Goal: Task Accomplishment & Management: Manage account settings

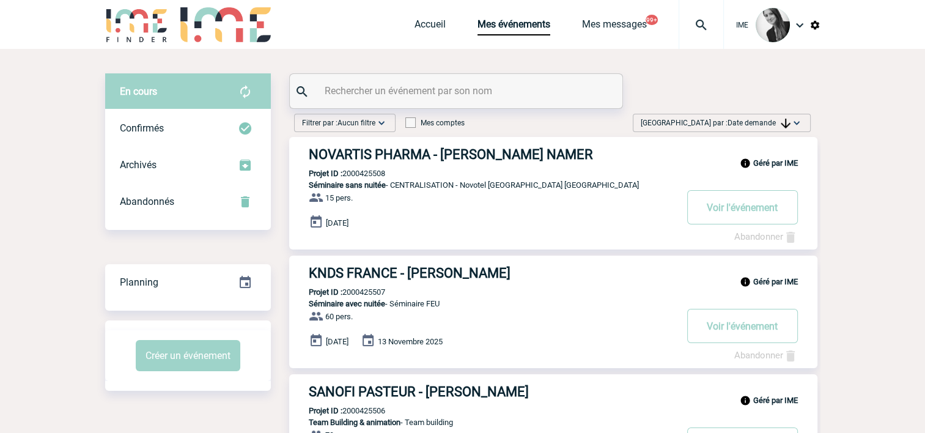
drag, startPoint x: 749, startPoint y: 113, endPoint x: 748, endPoint y: 119, distance: 6.8
click at [747, 120] on span "Date demande" at bounding box center [759, 123] width 63 height 9
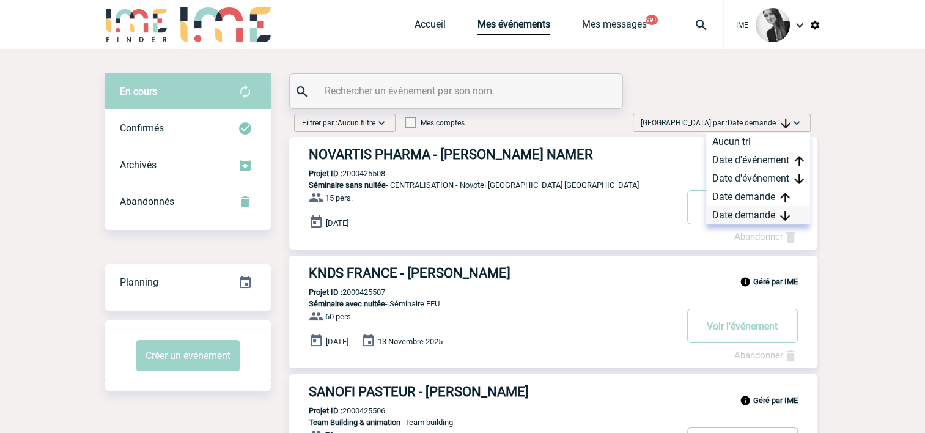
click at [747, 215] on div "Date demande" at bounding box center [758, 215] width 104 height 18
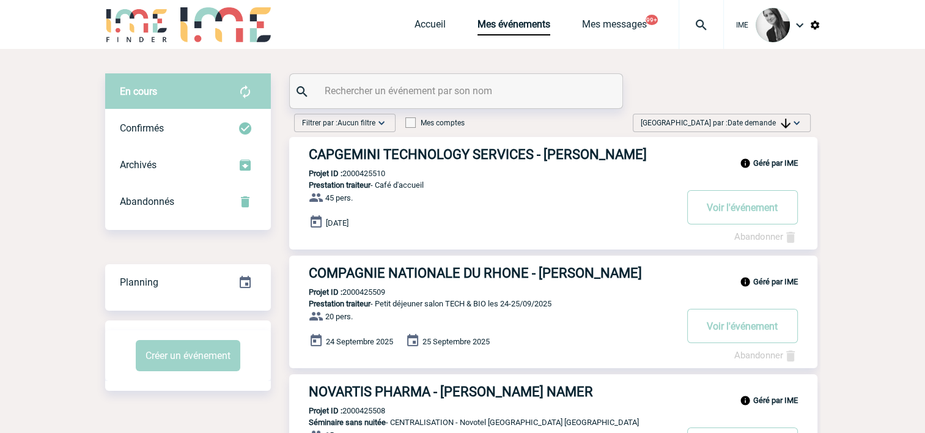
click at [744, 125] on span "Date demande" at bounding box center [759, 123] width 63 height 9
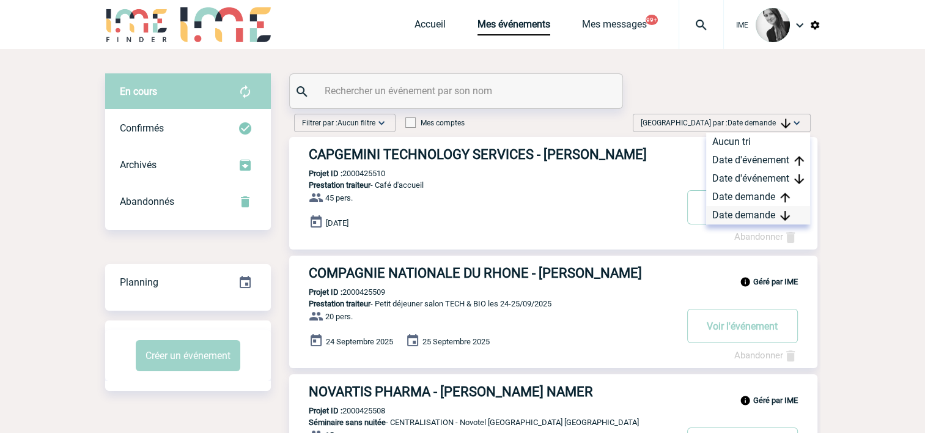
click at [780, 208] on div "Date demande" at bounding box center [758, 215] width 104 height 18
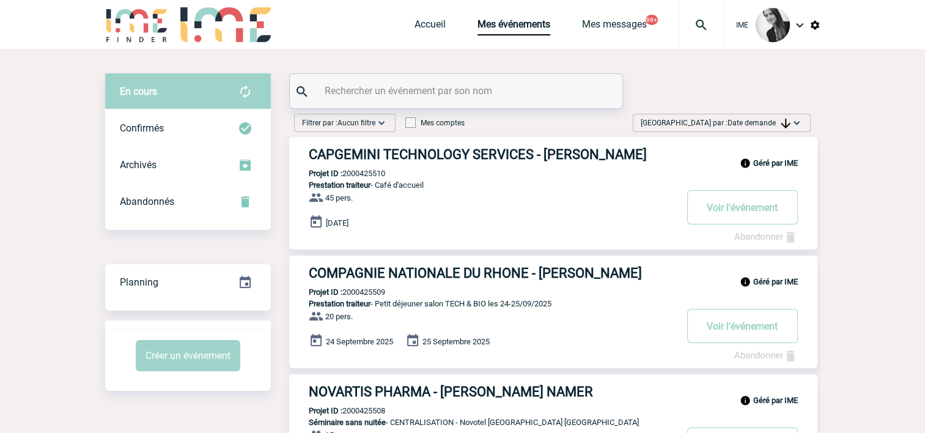
click at [738, 121] on span "Date demande" at bounding box center [759, 123] width 63 height 9
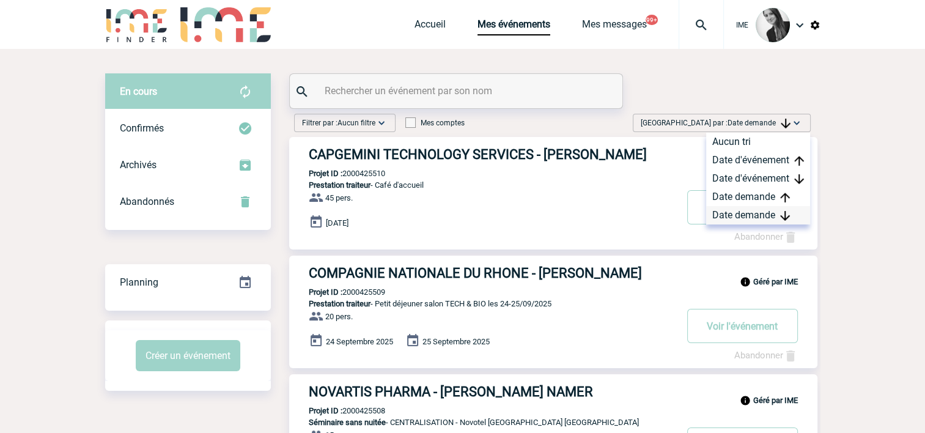
click at [738, 218] on div "Date demande" at bounding box center [758, 215] width 104 height 18
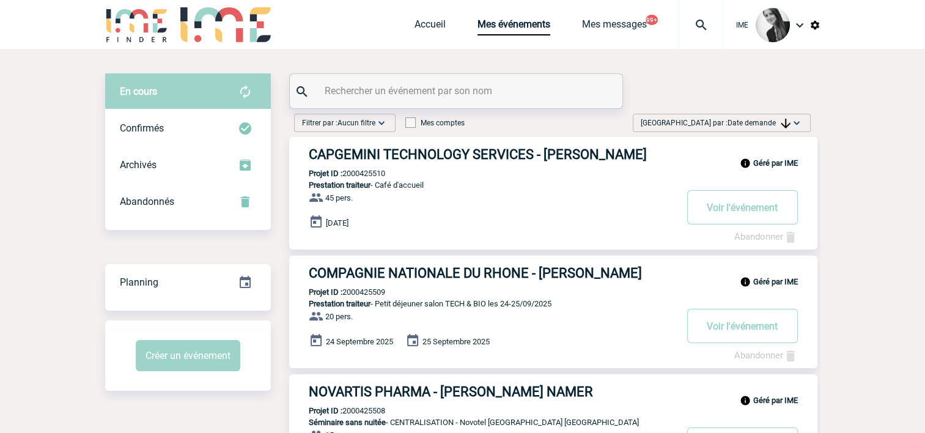
click at [721, 117] on span "[GEOGRAPHIC_DATA] par : Date demande" at bounding box center [716, 123] width 150 height 12
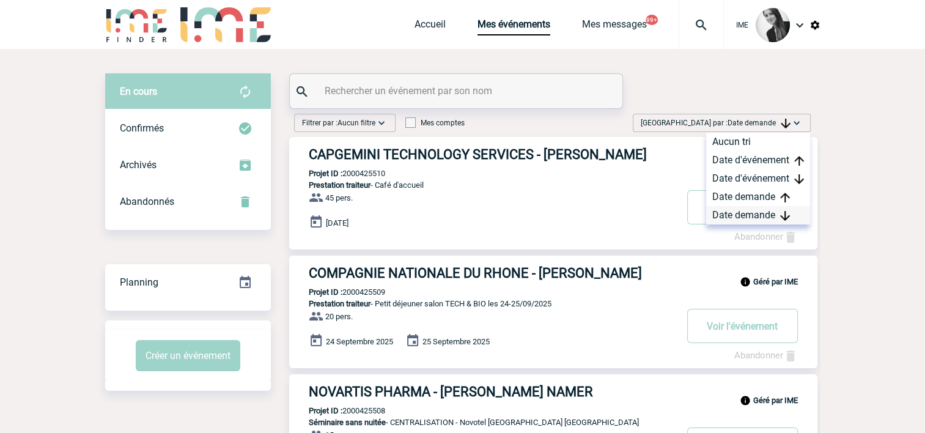
click at [733, 215] on div "Date demande" at bounding box center [758, 215] width 104 height 18
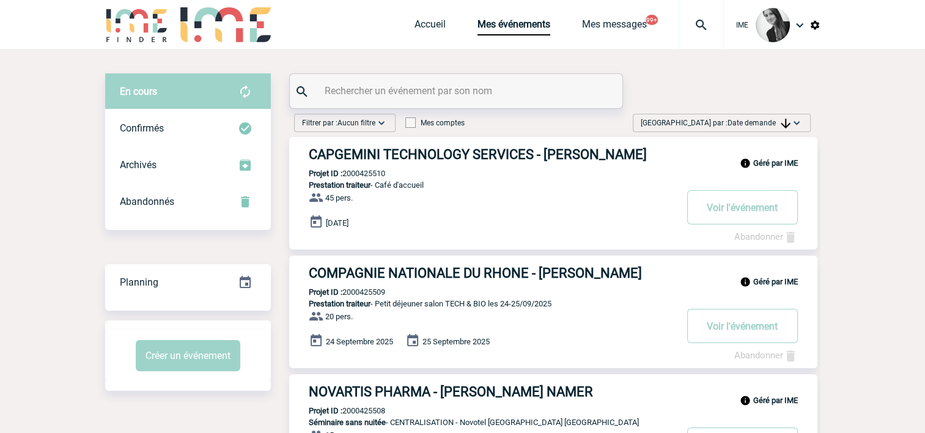
drag, startPoint x: 770, startPoint y: 127, endPoint x: 763, endPoint y: 146, distance: 20.3
click at [770, 127] on span "Date demande" at bounding box center [759, 123] width 63 height 9
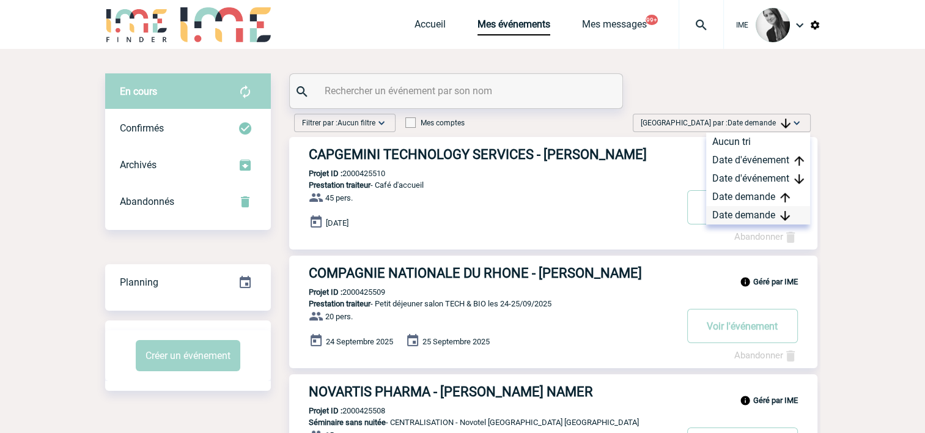
click at [746, 215] on div "Date demande" at bounding box center [758, 215] width 104 height 18
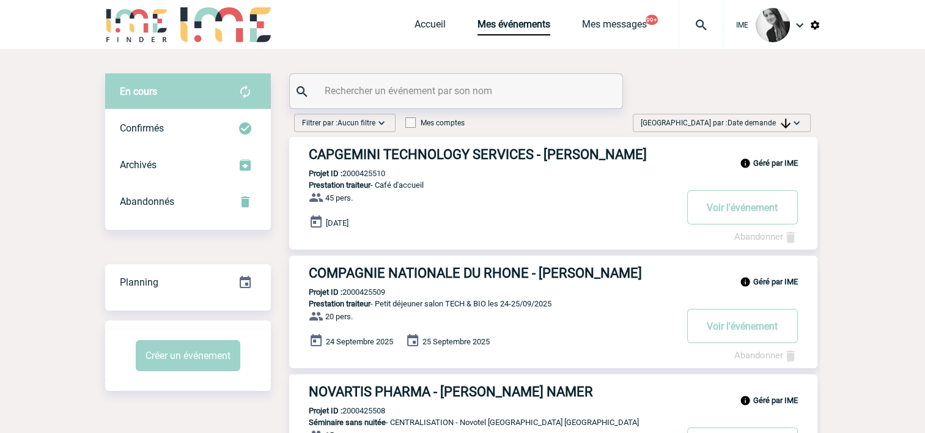
drag, startPoint x: 730, startPoint y: 124, endPoint x: 741, endPoint y: 215, distance: 91.7
click at [730, 125] on span "Date demande" at bounding box center [759, 123] width 63 height 9
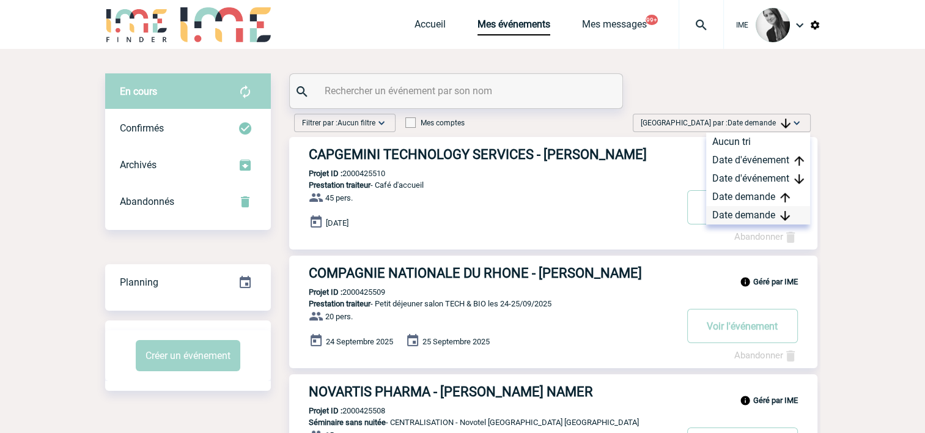
click at [738, 217] on div "Date demande" at bounding box center [758, 215] width 104 height 18
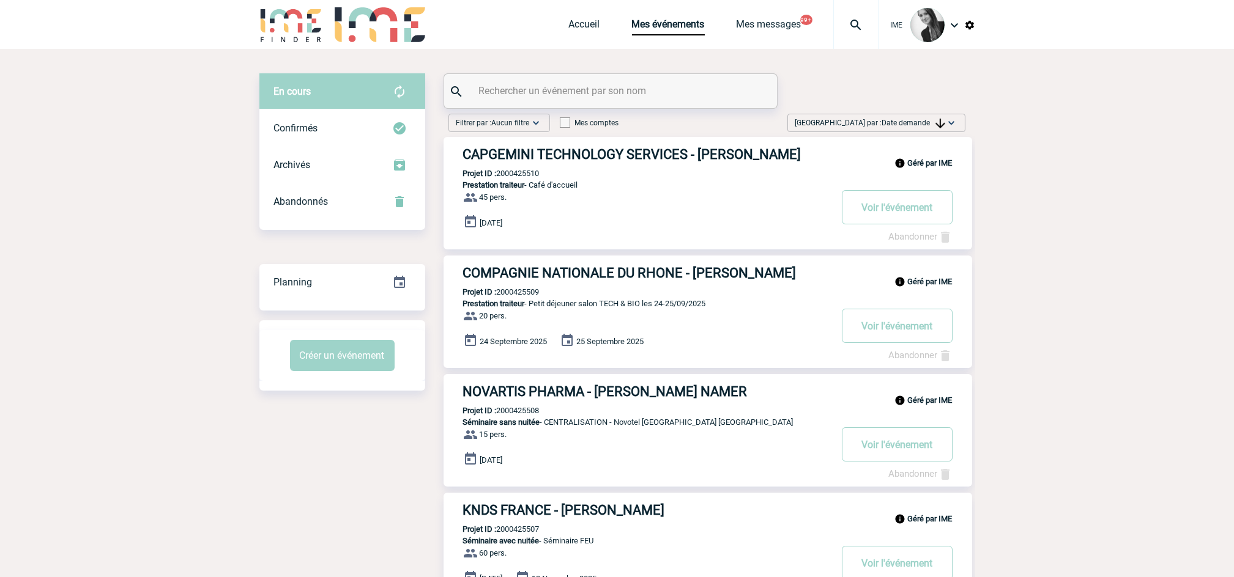
drag, startPoint x: 1059, startPoint y: 283, endPoint x: 894, endPoint y: 365, distance: 184.1
click at [921, 125] on span "Date demande" at bounding box center [913, 123] width 63 height 9
drag, startPoint x: 917, startPoint y: 214, endPoint x: 949, endPoint y: 243, distance: 43.7
click at [916, 215] on div "Date demande" at bounding box center [913, 215] width 104 height 18
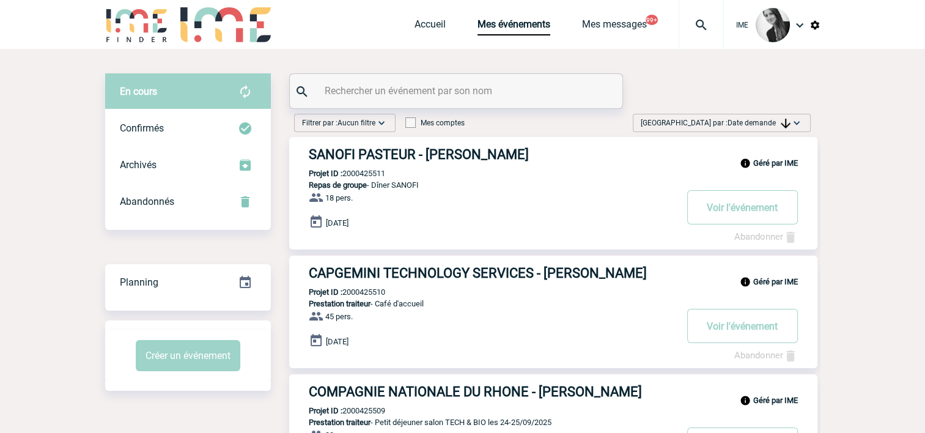
click at [730, 123] on span "Date demande" at bounding box center [759, 123] width 63 height 9
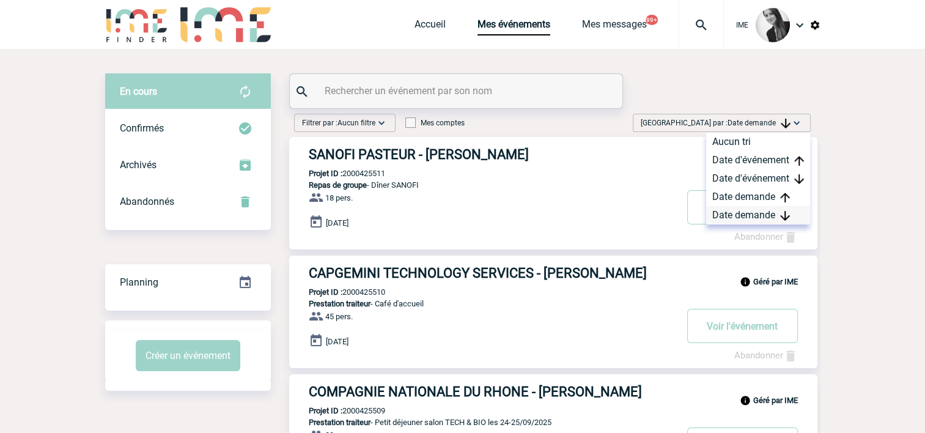
click at [732, 211] on div "Date demande" at bounding box center [758, 215] width 104 height 18
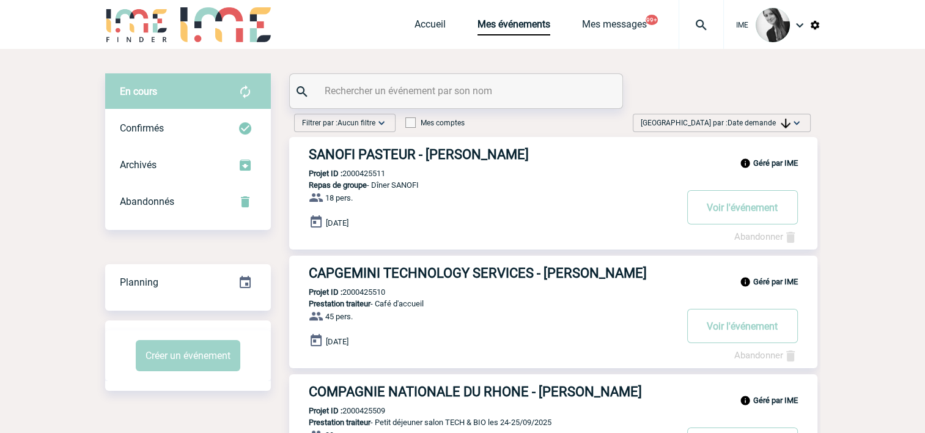
click at [783, 125] on img at bounding box center [786, 124] width 10 height 10
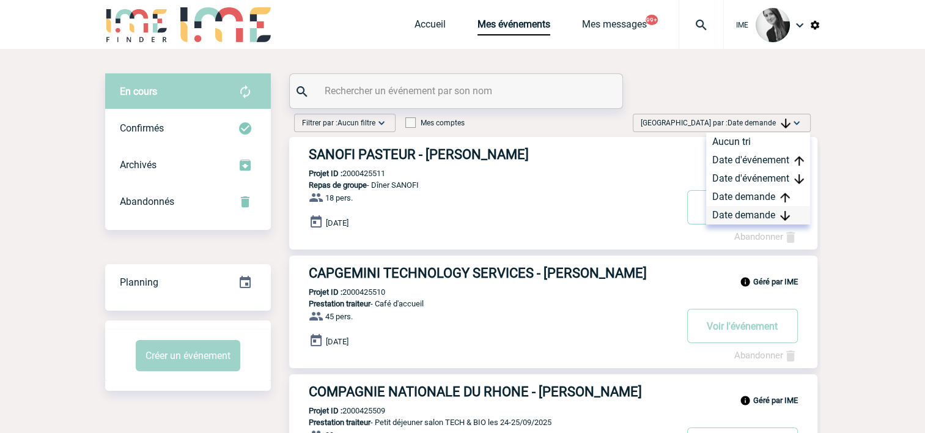
click at [736, 221] on div "Date demande" at bounding box center [758, 215] width 104 height 18
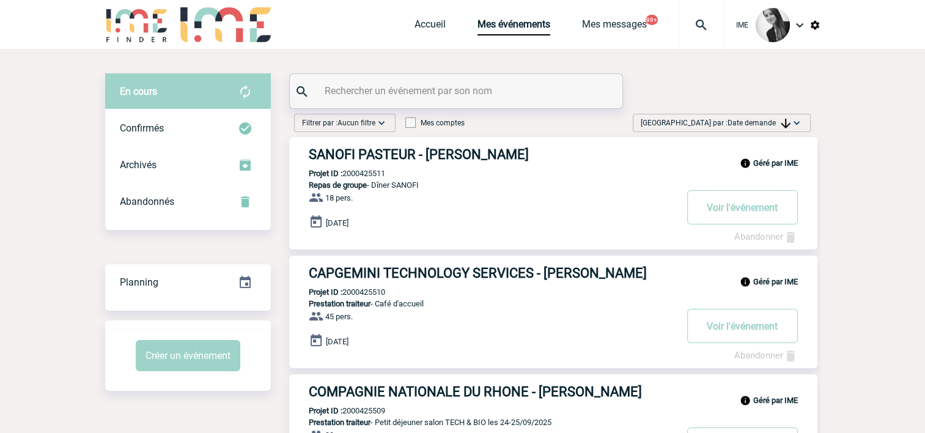
click at [714, 122] on span "[GEOGRAPHIC_DATA] par : Date demande" at bounding box center [716, 123] width 150 height 12
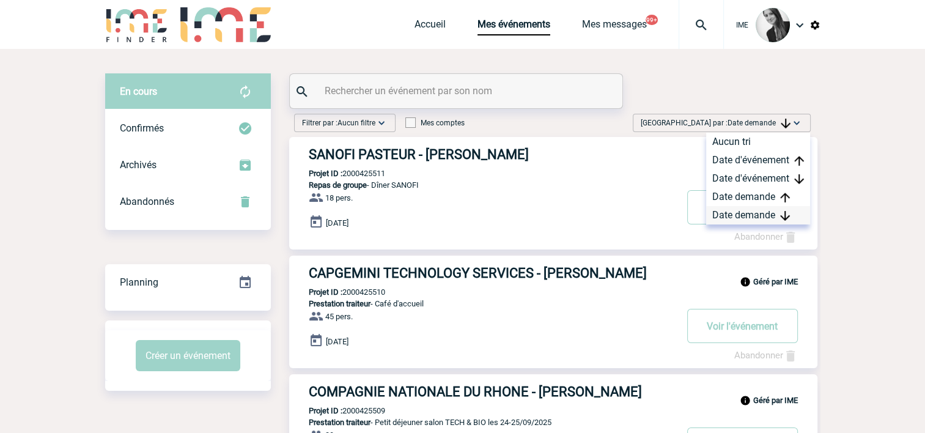
click at [721, 220] on div "Date demande" at bounding box center [758, 215] width 104 height 18
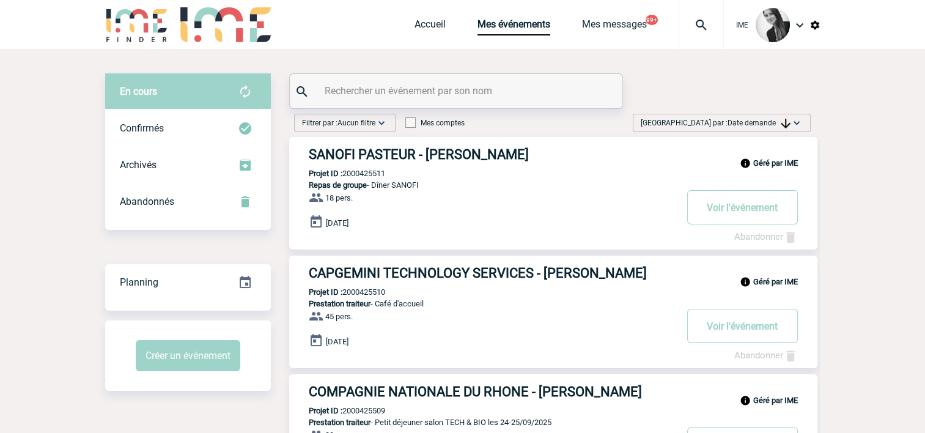
drag, startPoint x: 706, startPoint y: 122, endPoint x: 718, endPoint y: 137, distance: 19.1
click at [706, 122] on span "[GEOGRAPHIC_DATA] par : Date demande" at bounding box center [716, 123] width 150 height 12
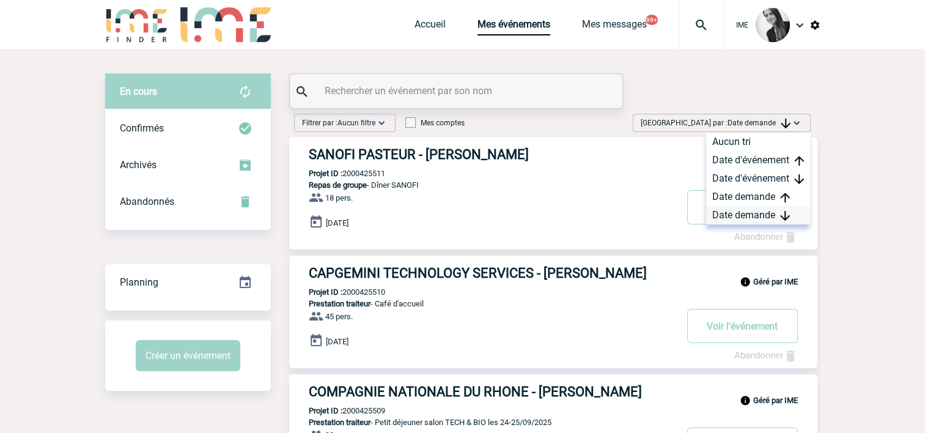
click at [743, 218] on div "Date demande" at bounding box center [758, 215] width 104 height 18
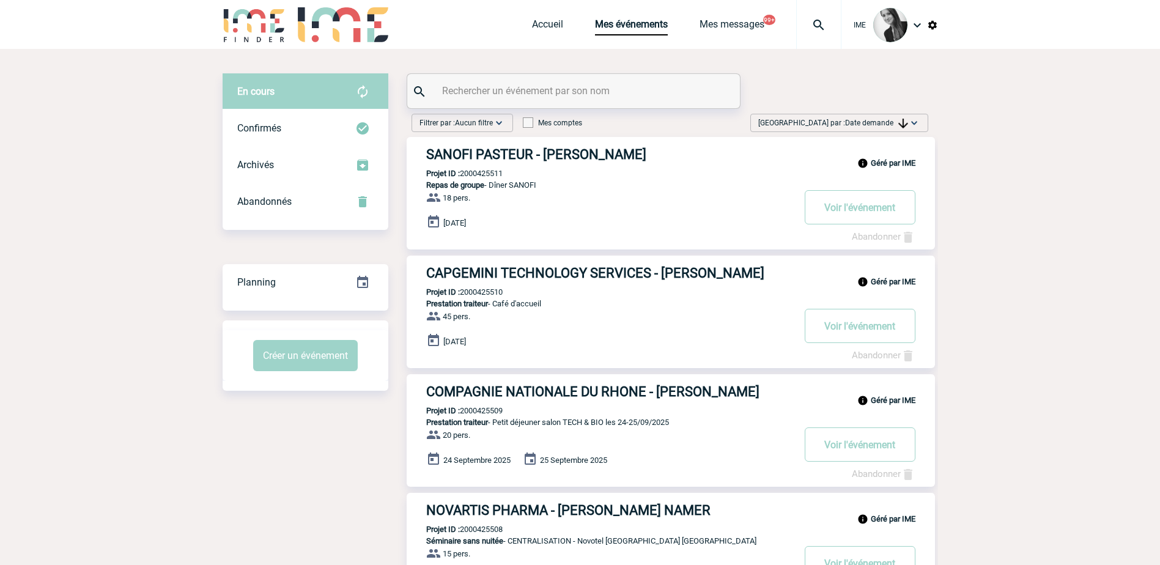
click at [886, 116] on div "[GEOGRAPHIC_DATA] par : Date demande Aucun tri Date d'événement Date d'événemen…" at bounding box center [840, 123] width 178 height 18
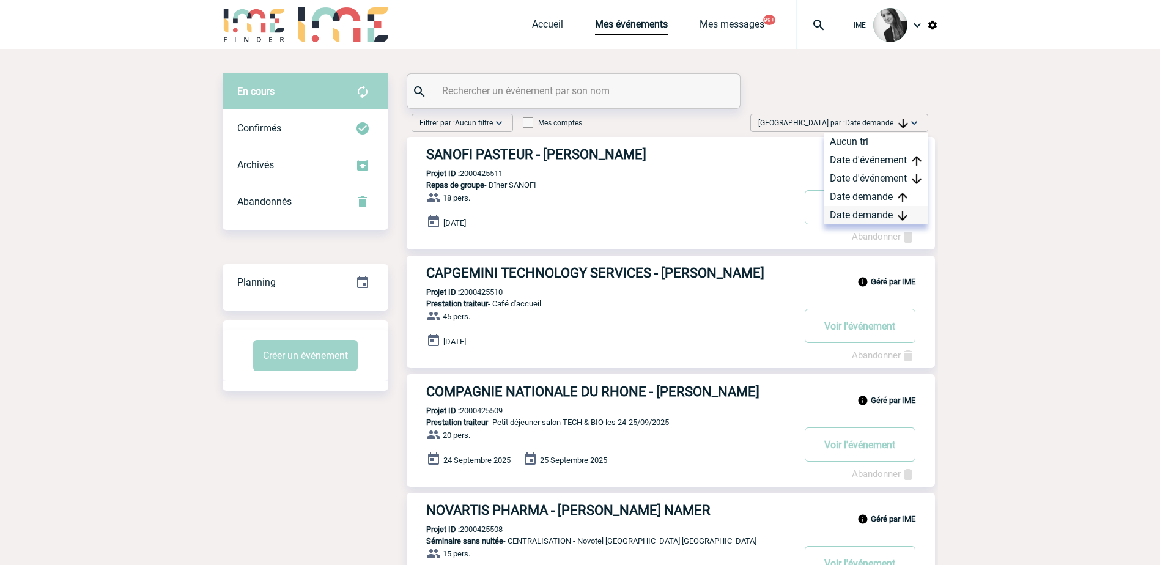
click at [886, 214] on div "Date demande" at bounding box center [876, 215] width 104 height 18
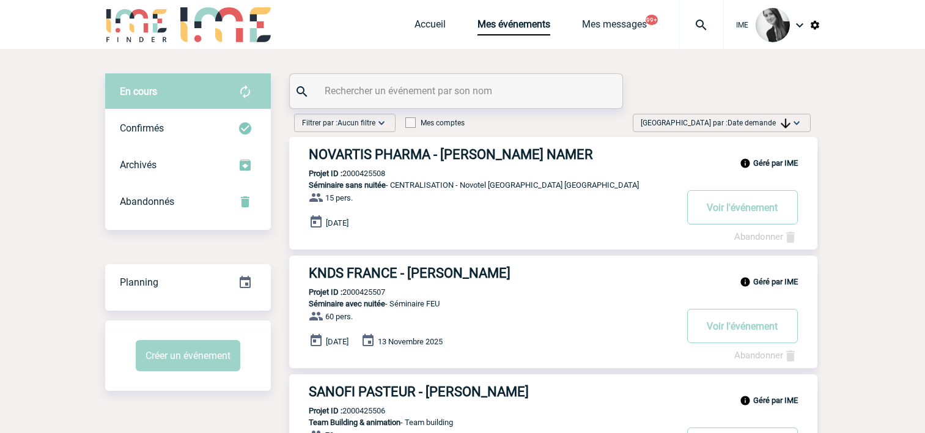
scroll to position [61, 0]
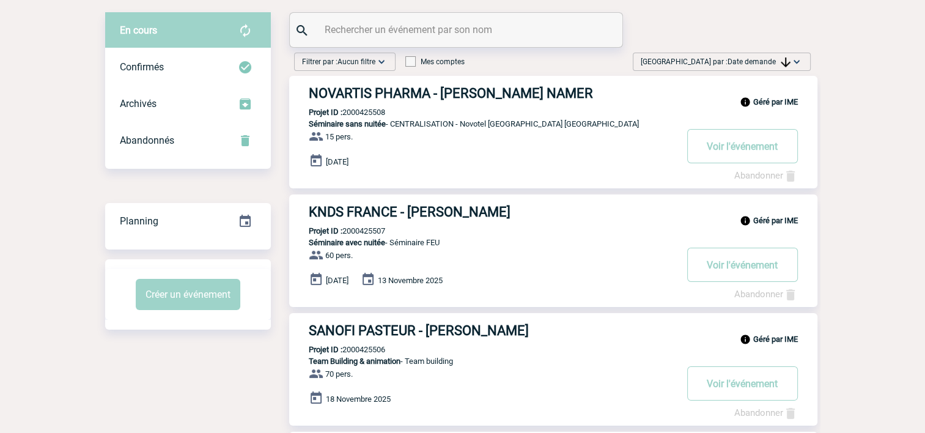
click at [771, 57] on span "Date demande" at bounding box center [759, 61] width 63 height 9
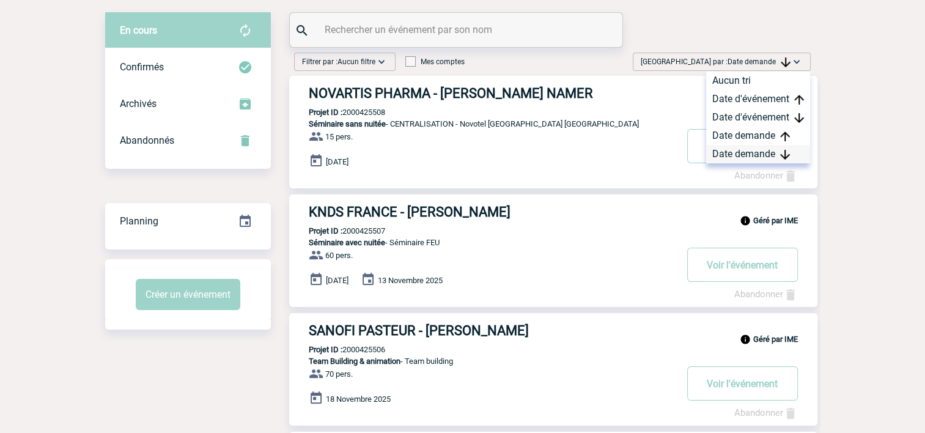
click at [740, 154] on div "Date demande" at bounding box center [758, 154] width 104 height 18
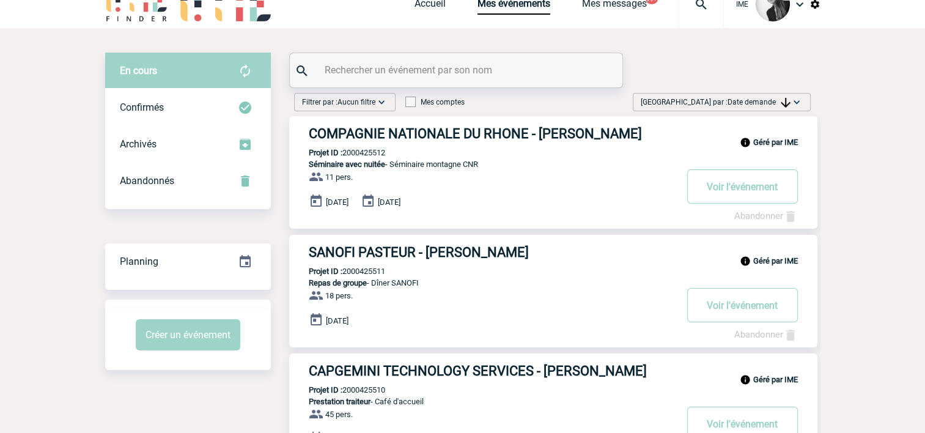
scroll to position [0, 0]
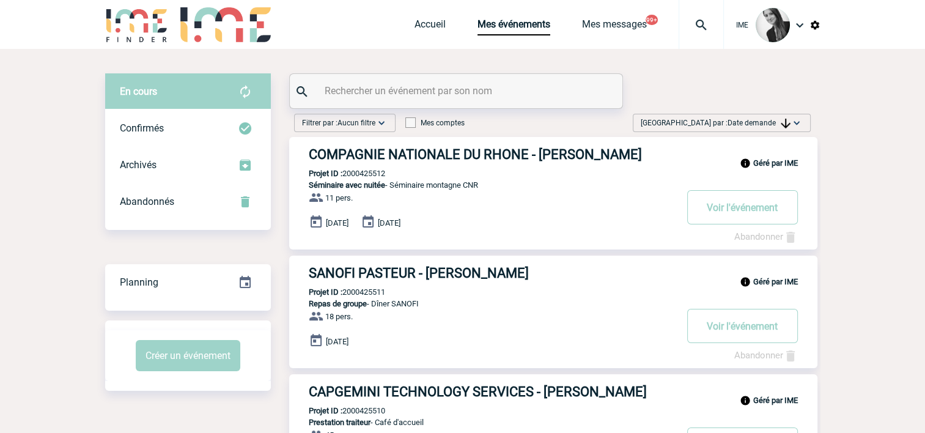
drag, startPoint x: 758, startPoint y: 123, endPoint x: 765, endPoint y: 253, distance: 130.4
click at [758, 124] on span "Date demande" at bounding box center [759, 123] width 63 height 9
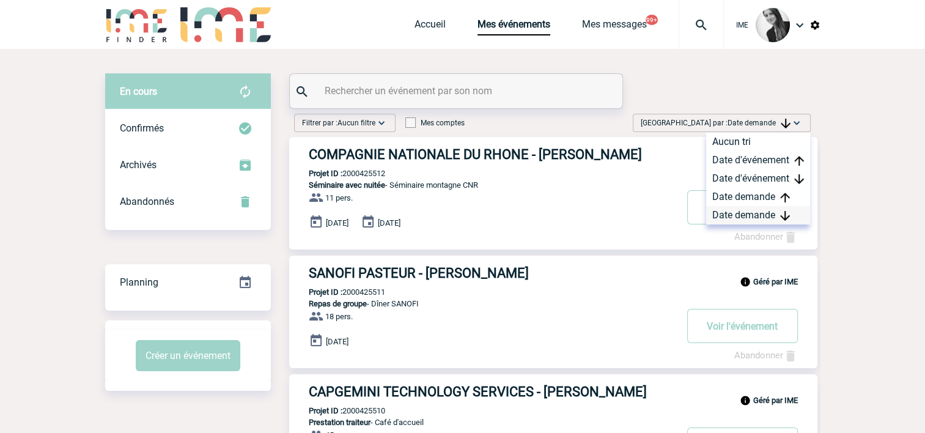
click at [747, 213] on div "Date demande" at bounding box center [758, 215] width 104 height 18
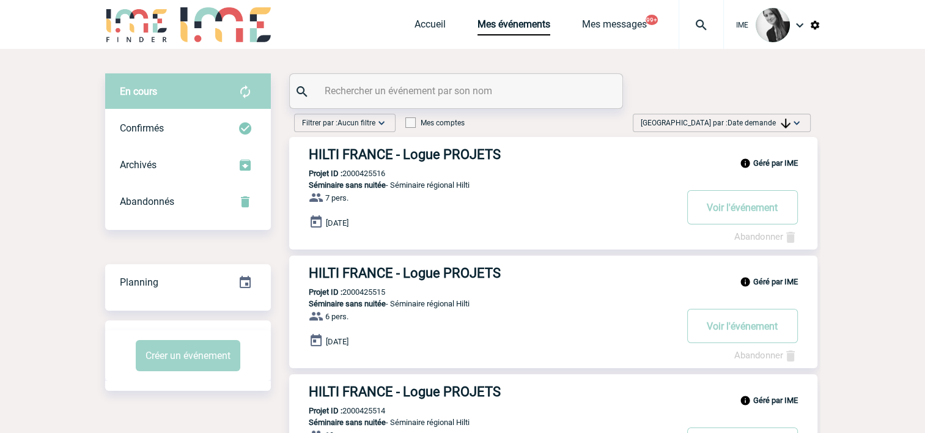
click at [767, 124] on span "Date demande" at bounding box center [759, 123] width 63 height 9
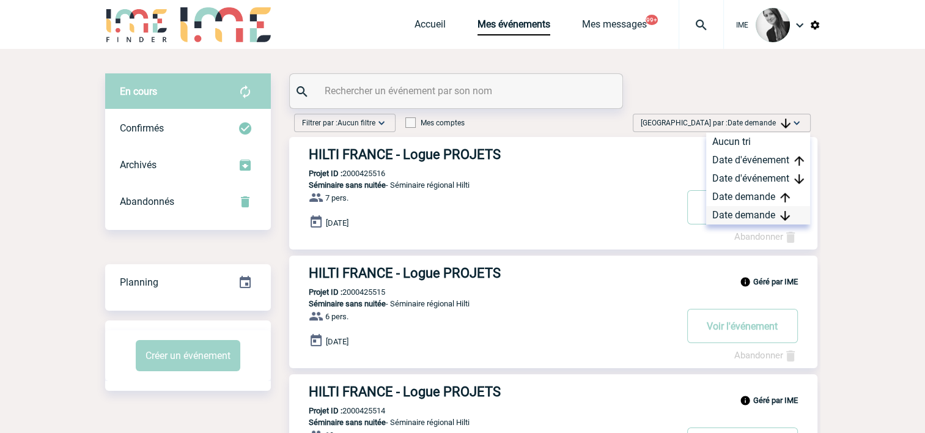
click at [744, 210] on div "Date demande" at bounding box center [758, 215] width 104 height 18
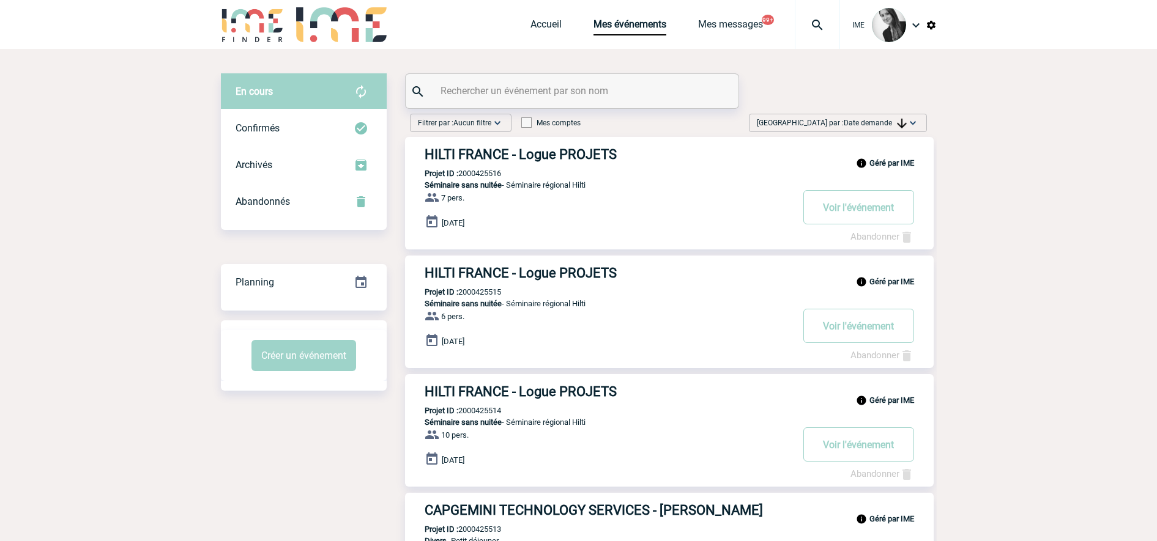
drag, startPoint x: 884, startPoint y: 116, endPoint x: 880, endPoint y: 122, distance: 7.5
click at [884, 116] on div "[GEOGRAPHIC_DATA] par : Date demande Aucun tri Date d'événement Date d'événemen…" at bounding box center [838, 123] width 178 height 18
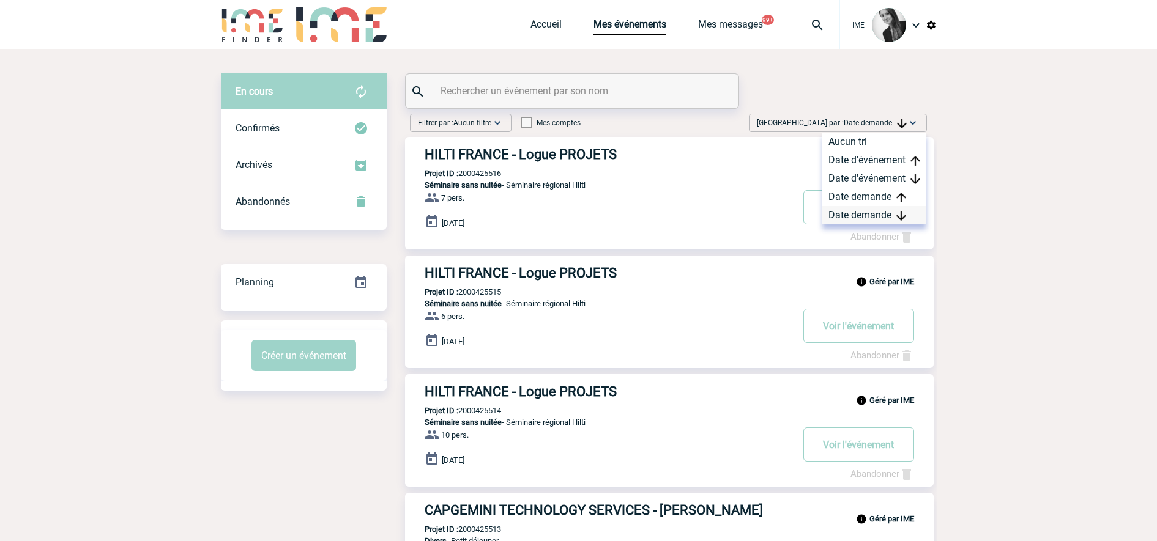
click at [875, 215] on div "Date demande" at bounding box center [874, 215] width 104 height 18
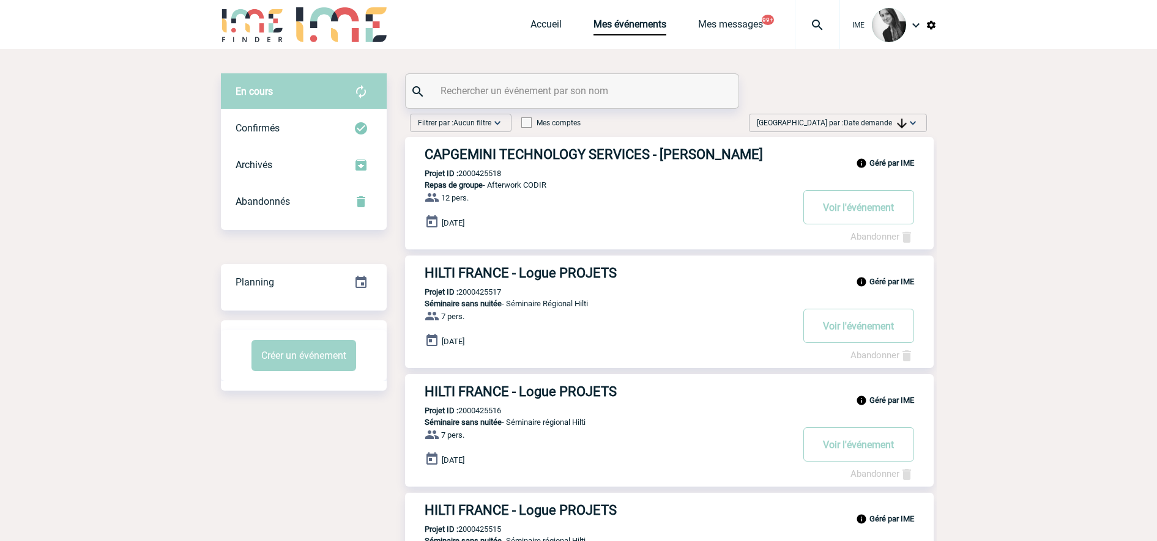
click at [897, 121] on img at bounding box center [902, 124] width 10 height 10
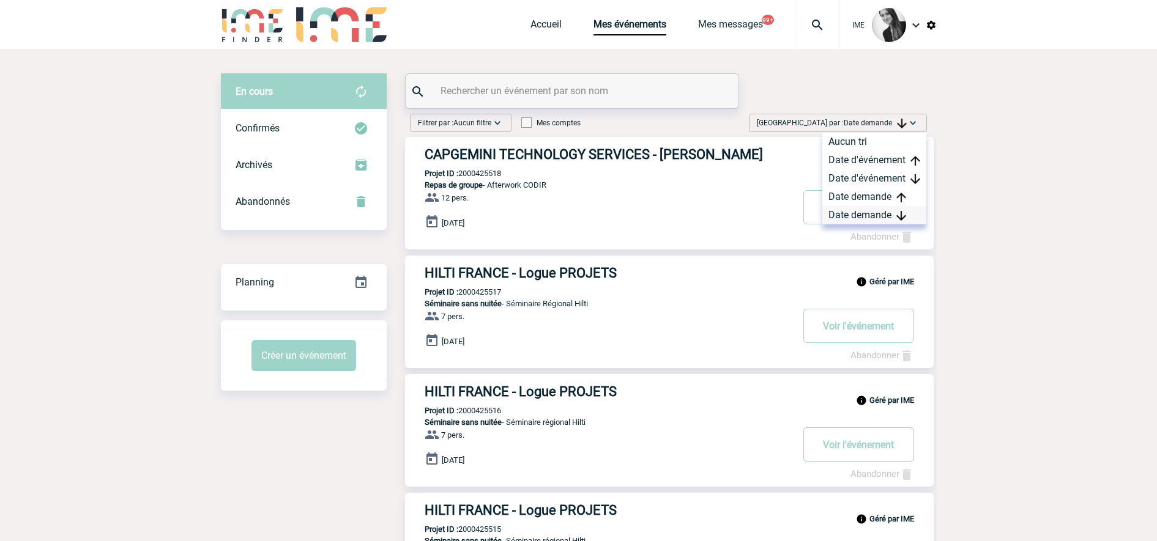
drag, startPoint x: 867, startPoint y: 213, endPoint x: 985, endPoint y: 124, distance: 148.9
click at [867, 214] on div "Date demande" at bounding box center [874, 215] width 104 height 18
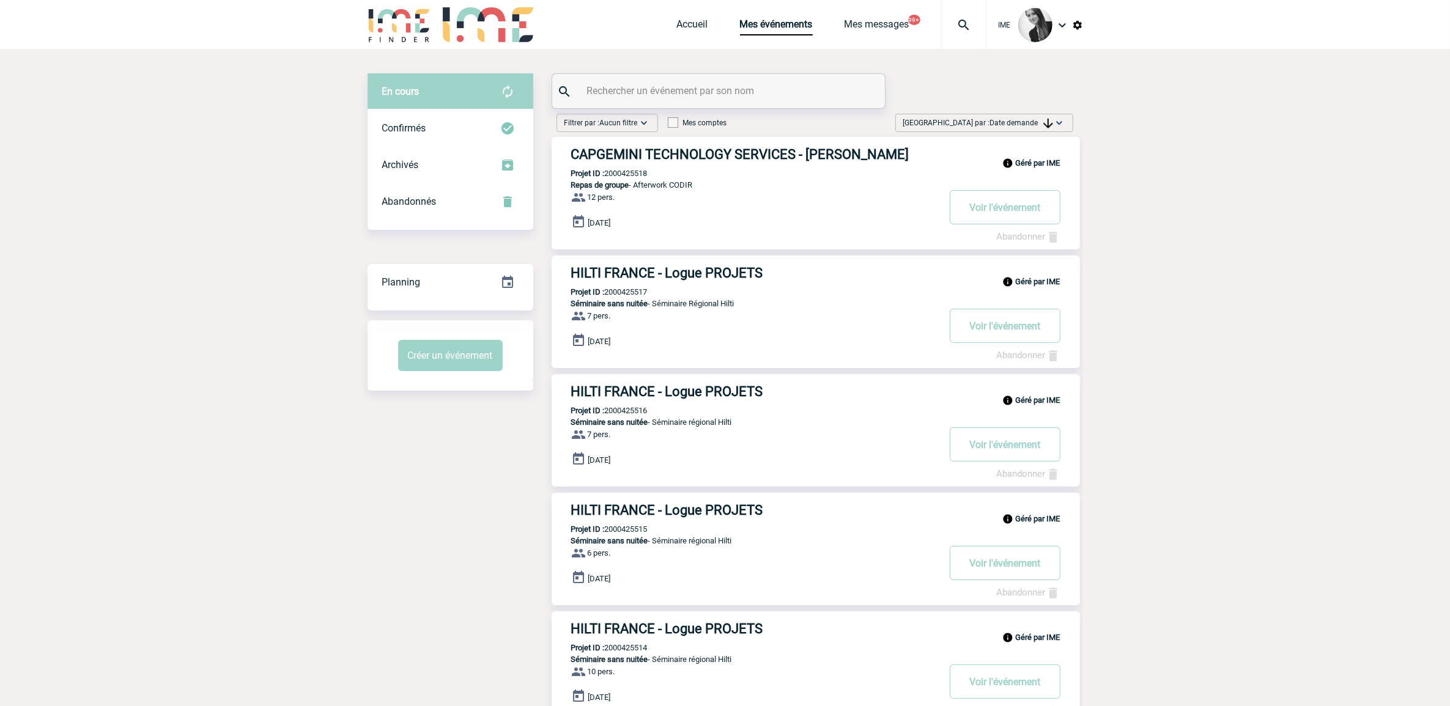
click at [665, 78] on div at bounding box center [718, 91] width 333 height 34
click at [658, 86] on input "text" at bounding box center [720, 91] width 272 height 18
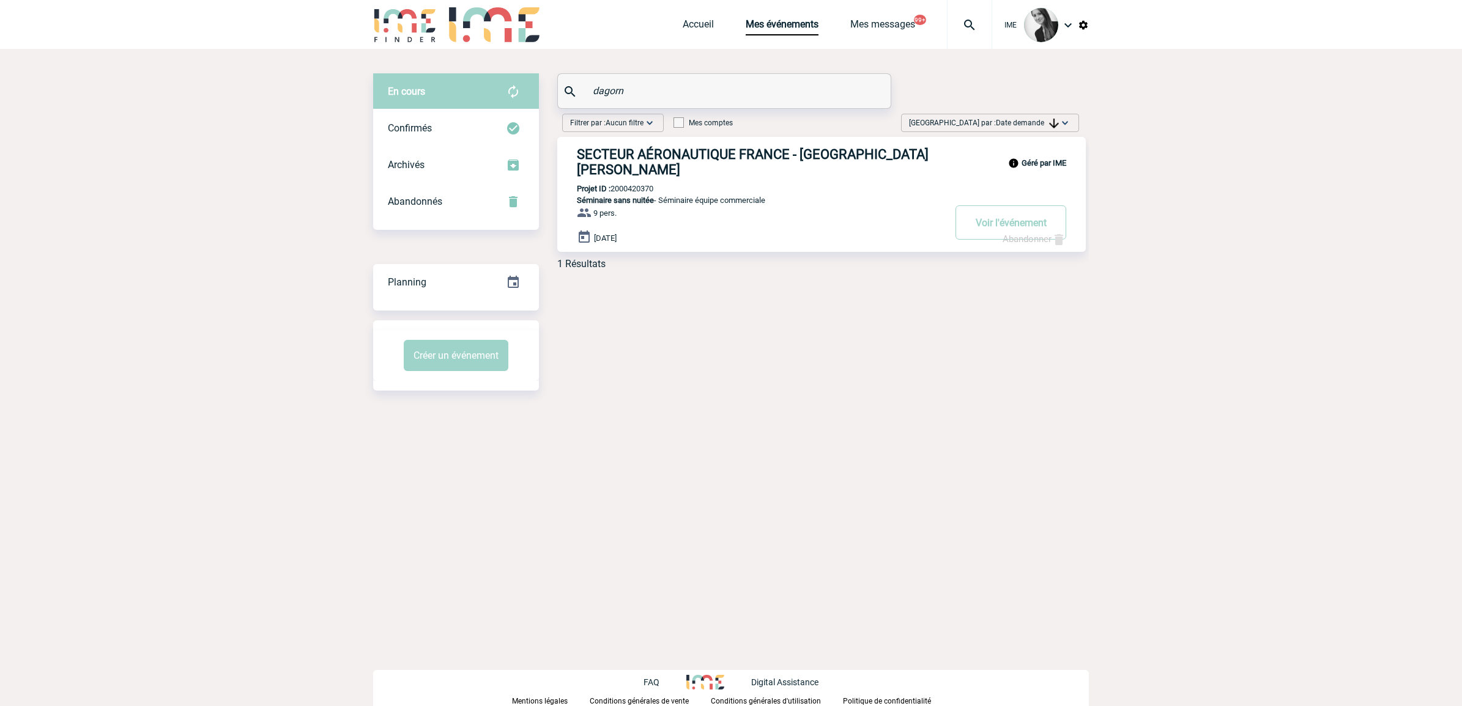
drag, startPoint x: 656, startPoint y: 92, endPoint x: 456, endPoint y: 106, distance: 199.9
click at [456, 106] on div "En cours En cours Confirmés Archivés Abandonnés En cours Confirmés Archivés Aba…" at bounding box center [731, 176] width 716 height 206
type input "dagorn"
click at [442, 124] on div "Confirmés" at bounding box center [456, 128] width 166 height 37
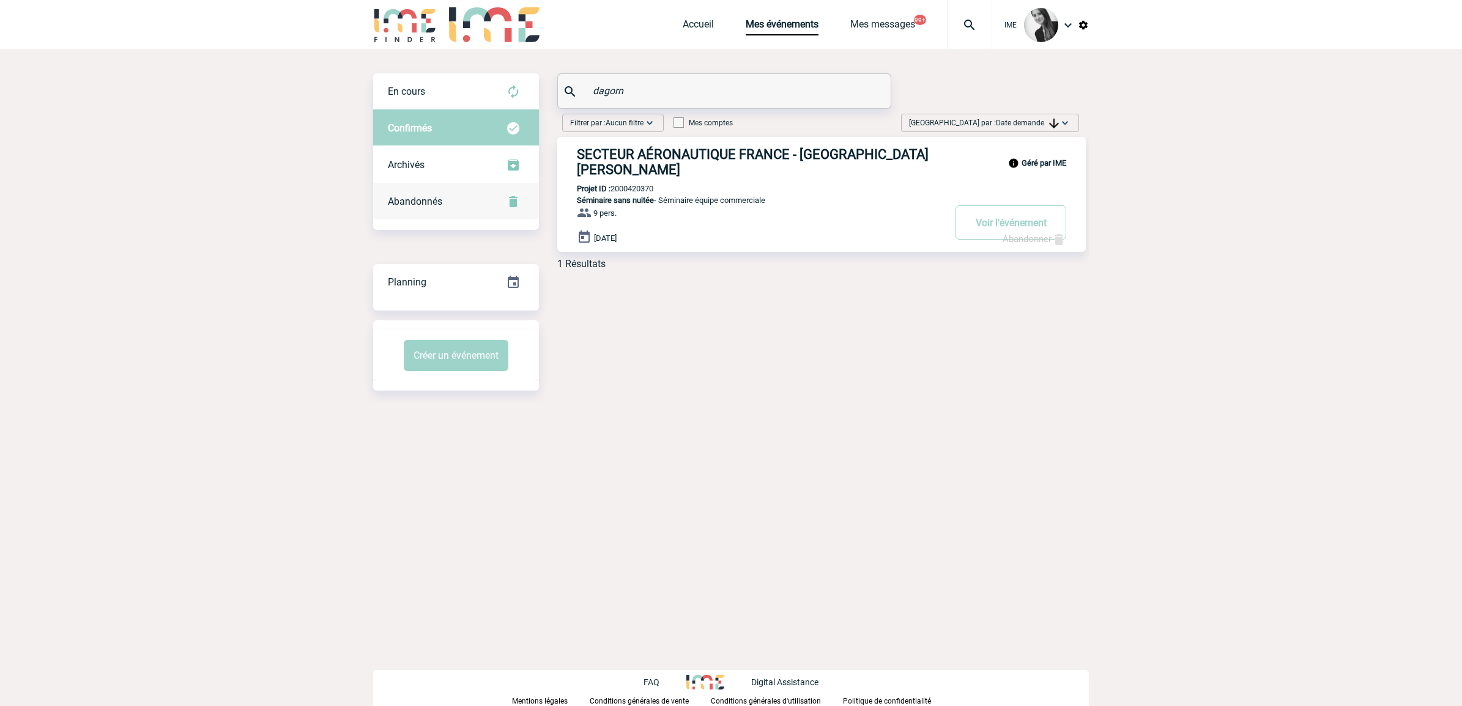
click at [431, 208] on div "Abandonnés" at bounding box center [456, 202] width 166 height 37
